Goal: Task Accomplishment & Management: Manage account settings

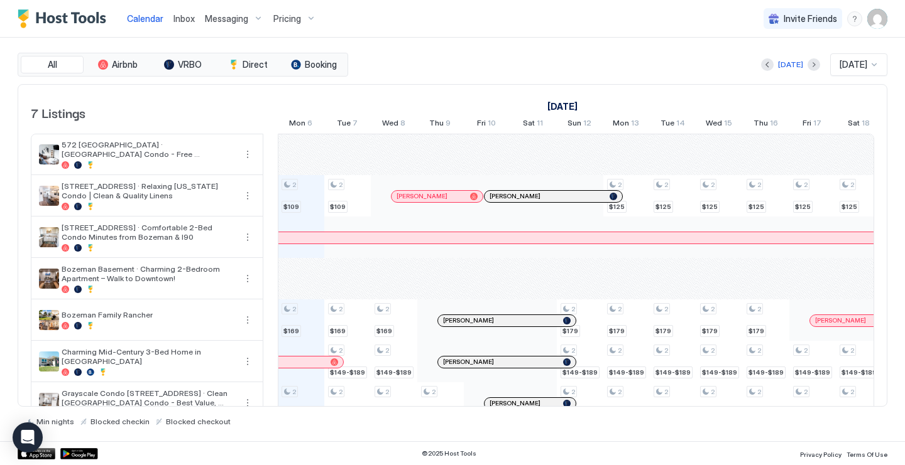
click at [189, 23] on span "Inbox" at bounding box center [183, 18] width 21 height 11
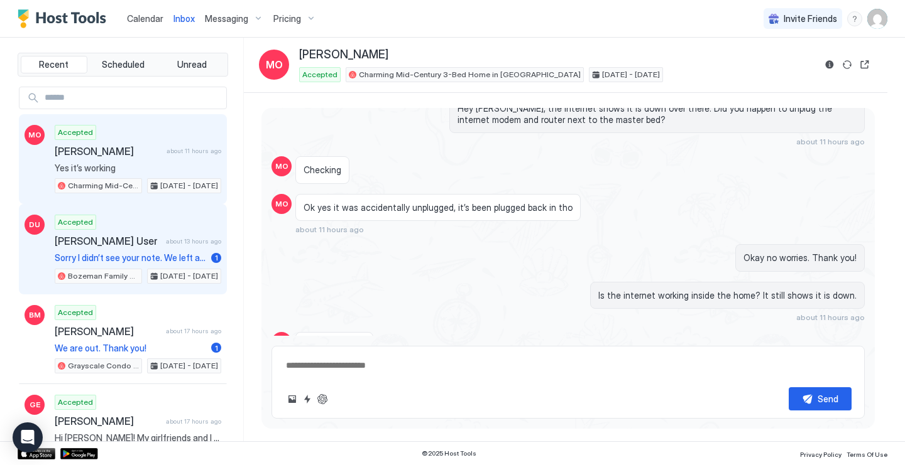
scroll to position [957, 0]
click at [146, 239] on span "[PERSON_NAME] User" at bounding box center [108, 241] width 106 height 13
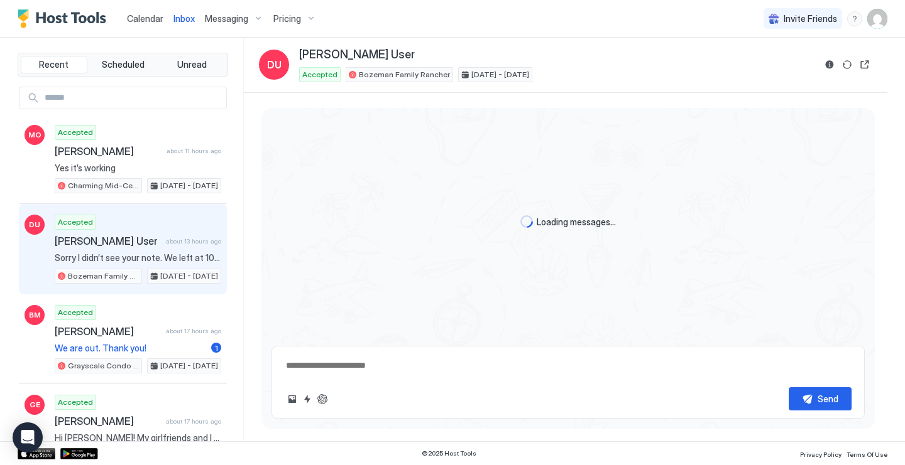
scroll to position [1562, 0]
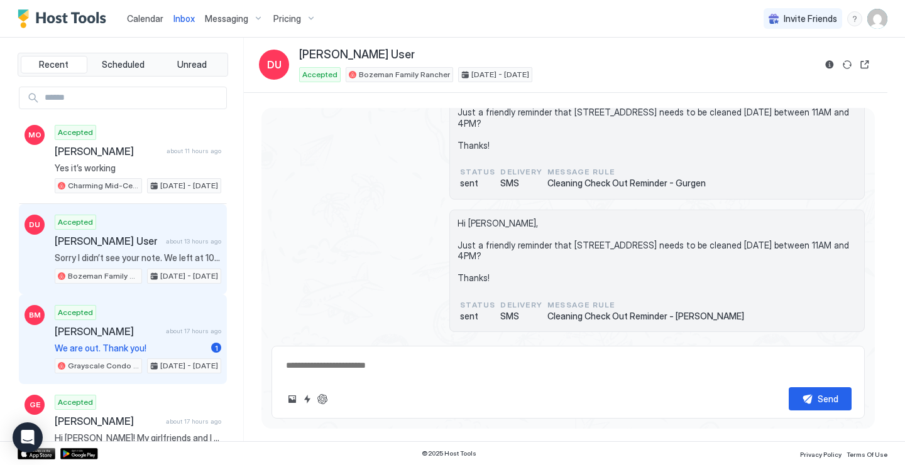
click at [158, 327] on span "[PERSON_NAME]" at bounding box center [108, 331] width 106 height 13
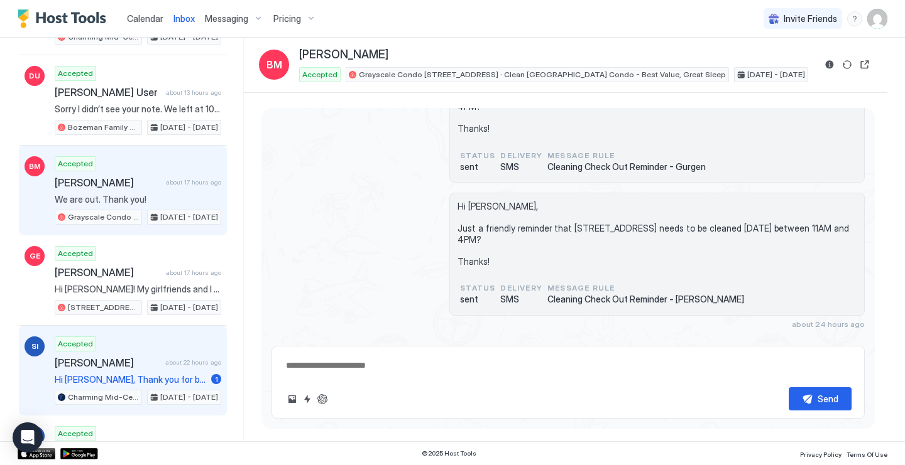
scroll to position [197, 0]
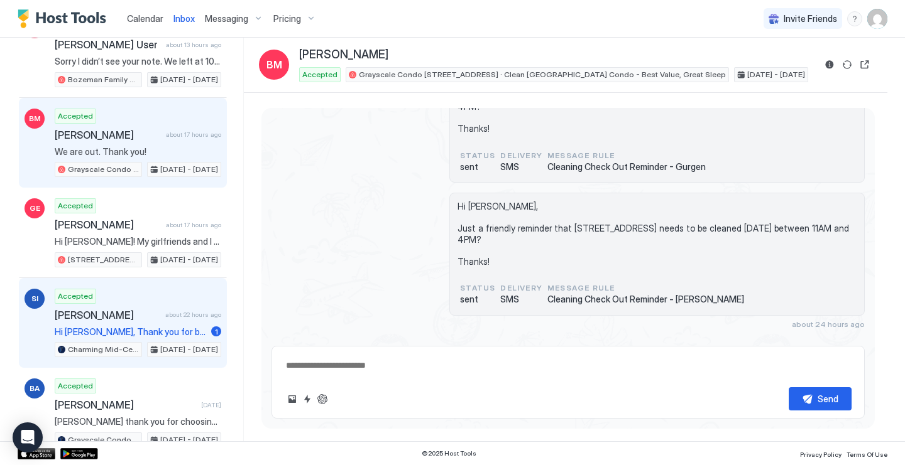
click at [158, 293] on div "Accepted [PERSON_NAME] about 22 hours ago Hi [PERSON_NAME], Thank you for booki…" at bounding box center [138, 323] width 166 height 69
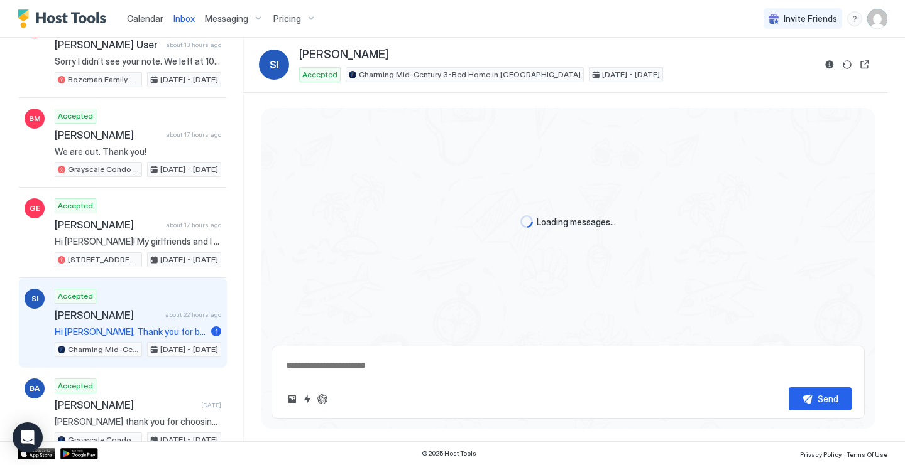
type textarea "*"
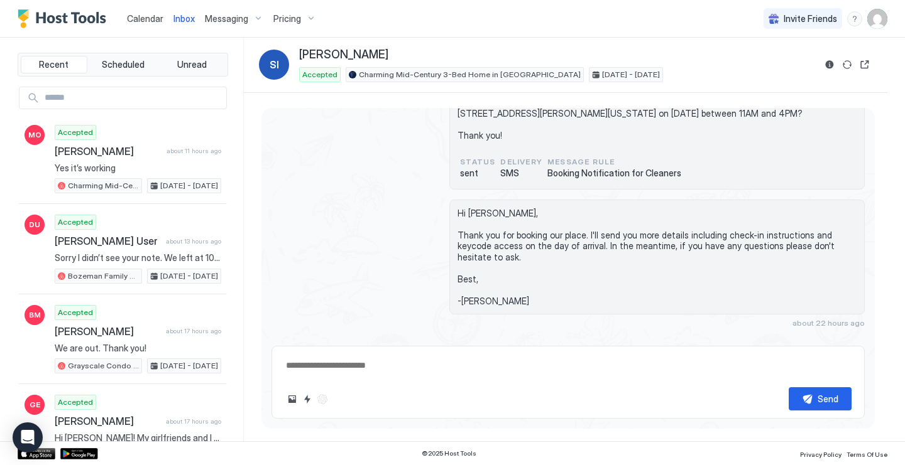
click at [159, 20] on span "Calendar" at bounding box center [145, 18] width 36 height 11
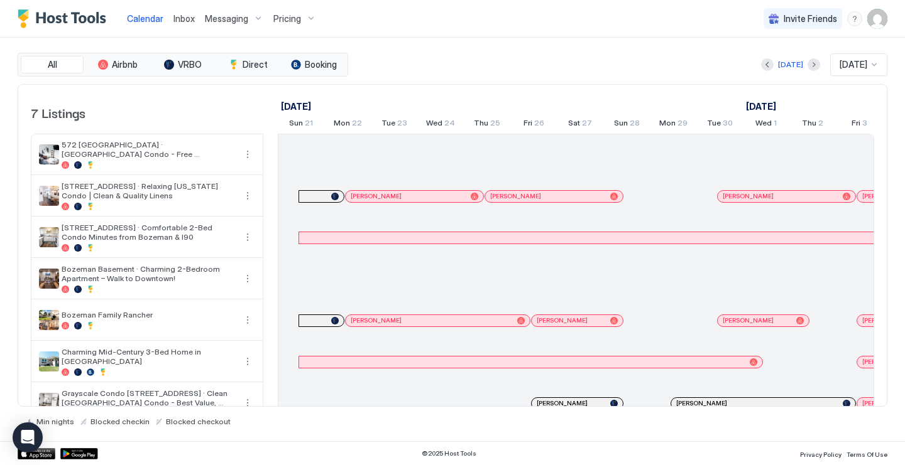
scroll to position [0, 698]
